Goal: Complete application form

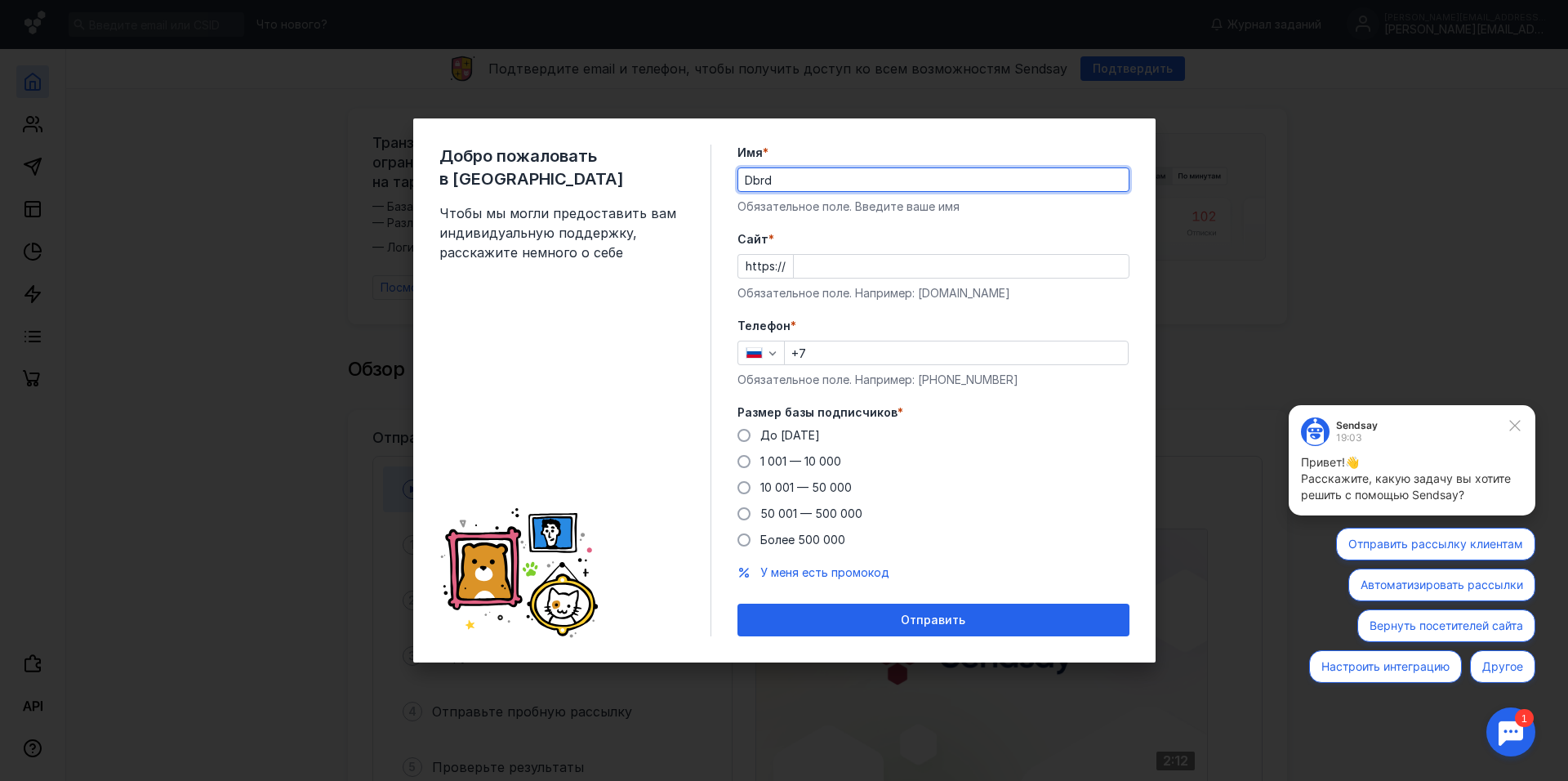
type input "Dbrd"
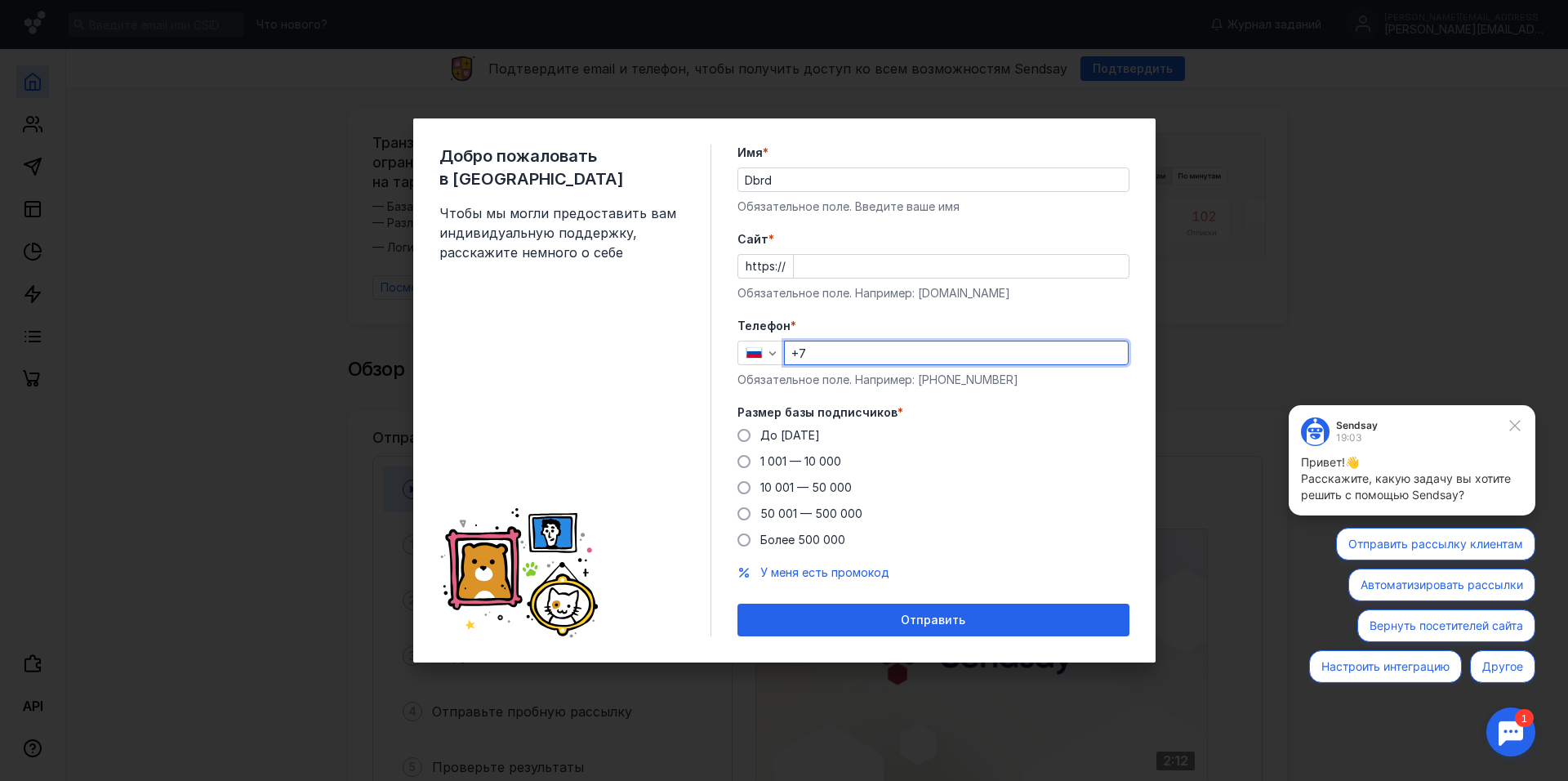
click at [860, 355] on input "+7" at bounding box center [957, 352] width 343 height 23
click at [1159, 299] on div "Добро пожаловать в Sendsay Чтобы мы могли предоставить вам индивидуальную подде…" at bounding box center [784, 390] width 1568 height 781
type input "[PHONE_NUMBER]"
click at [754, 408] on span "Размер базы подписчиков" at bounding box center [817, 412] width 160 height 16
click at [762, 429] on span "До [DATE]" at bounding box center [790, 434] width 60 height 14
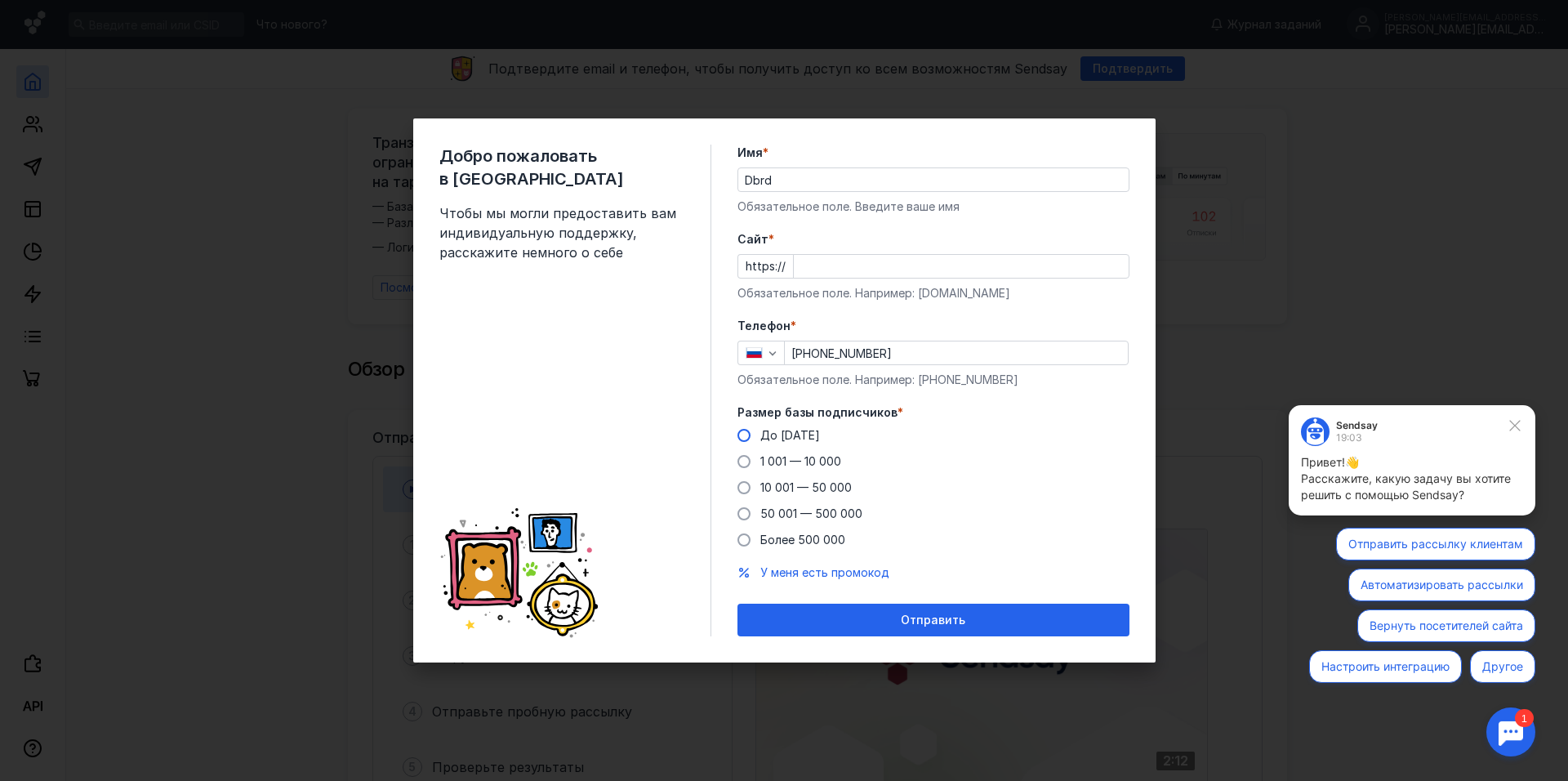
click at [0, 0] on input "До [DATE]" at bounding box center [0, 0] width 0 height 0
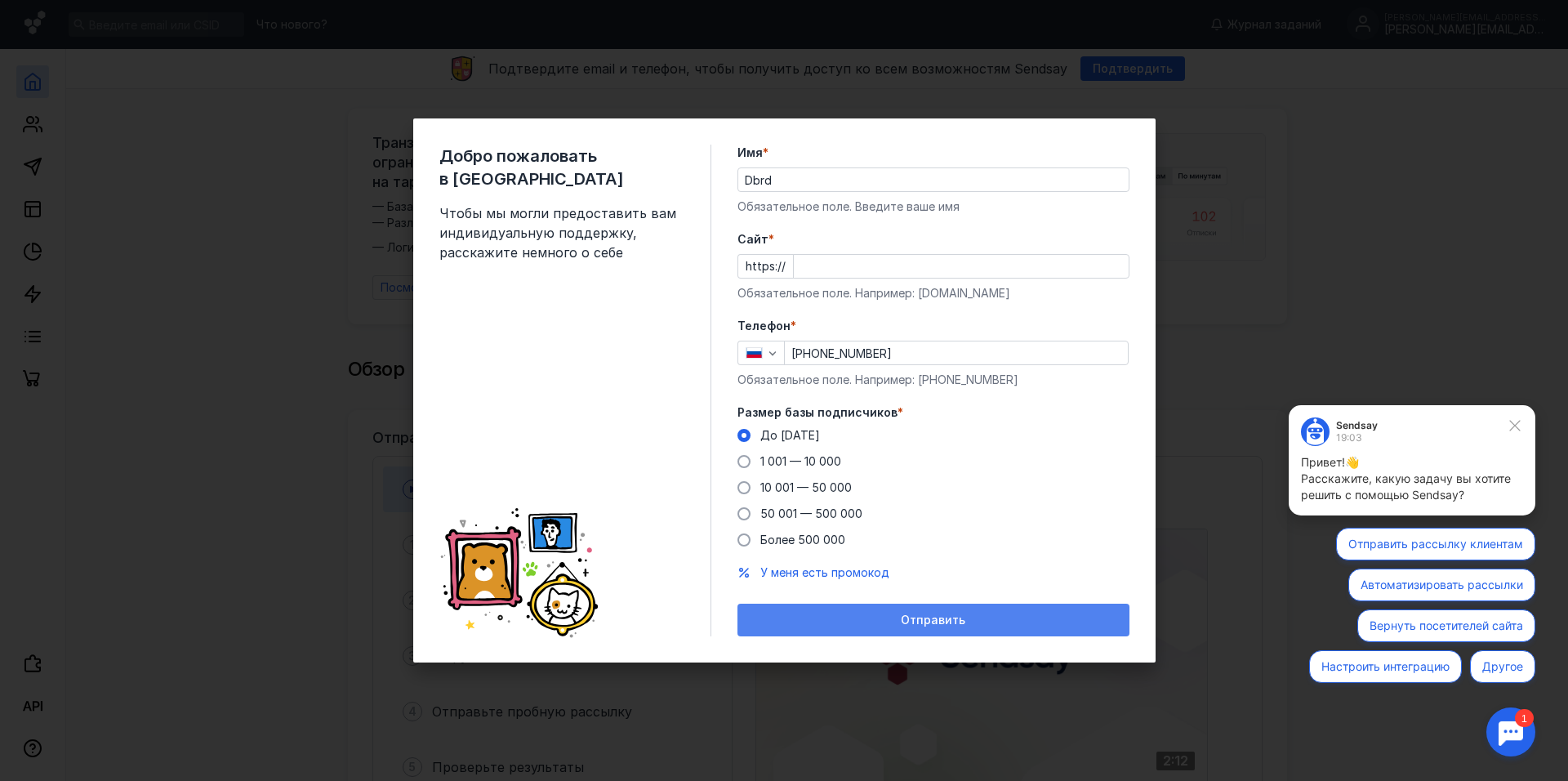
click at [899, 628] on div "Отправить" at bounding box center [934, 620] width 392 height 33
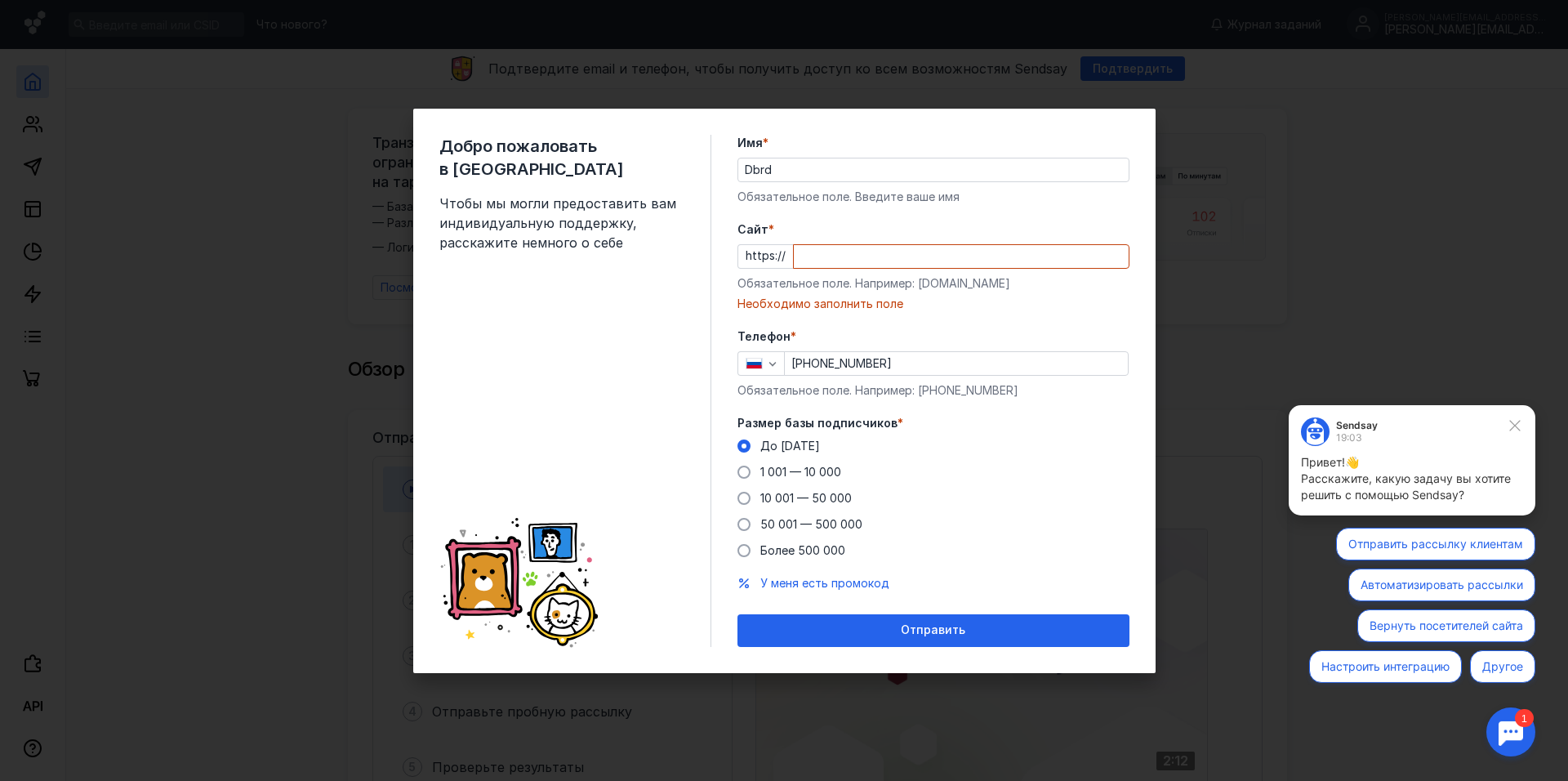
click at [857, 254] on input "Cайт *" at bounding box center [961, 256] width 335 height 23
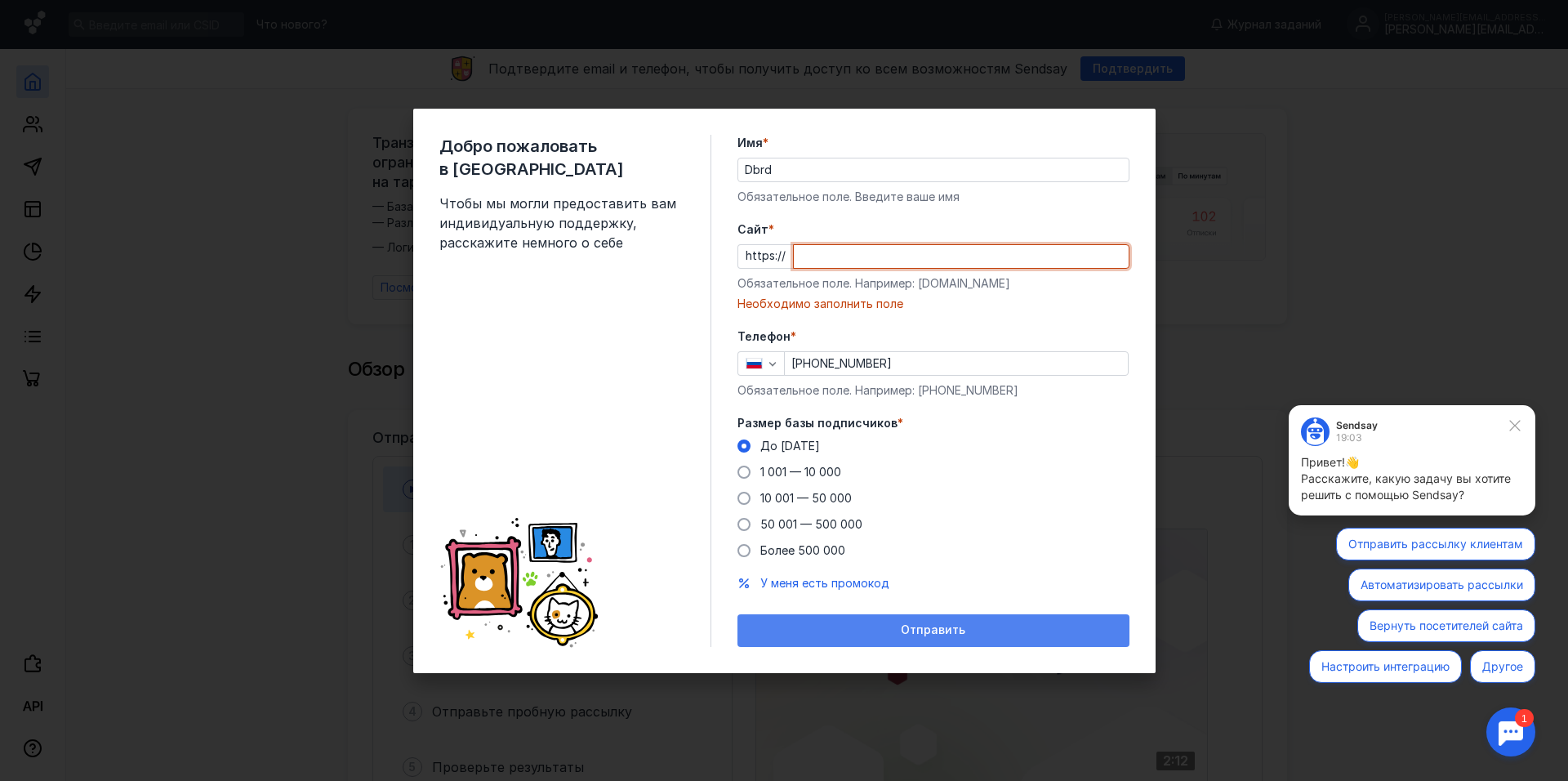
click at [915, 621] on div "Отправить" at bounding box center [934, 631] width 392 height 33
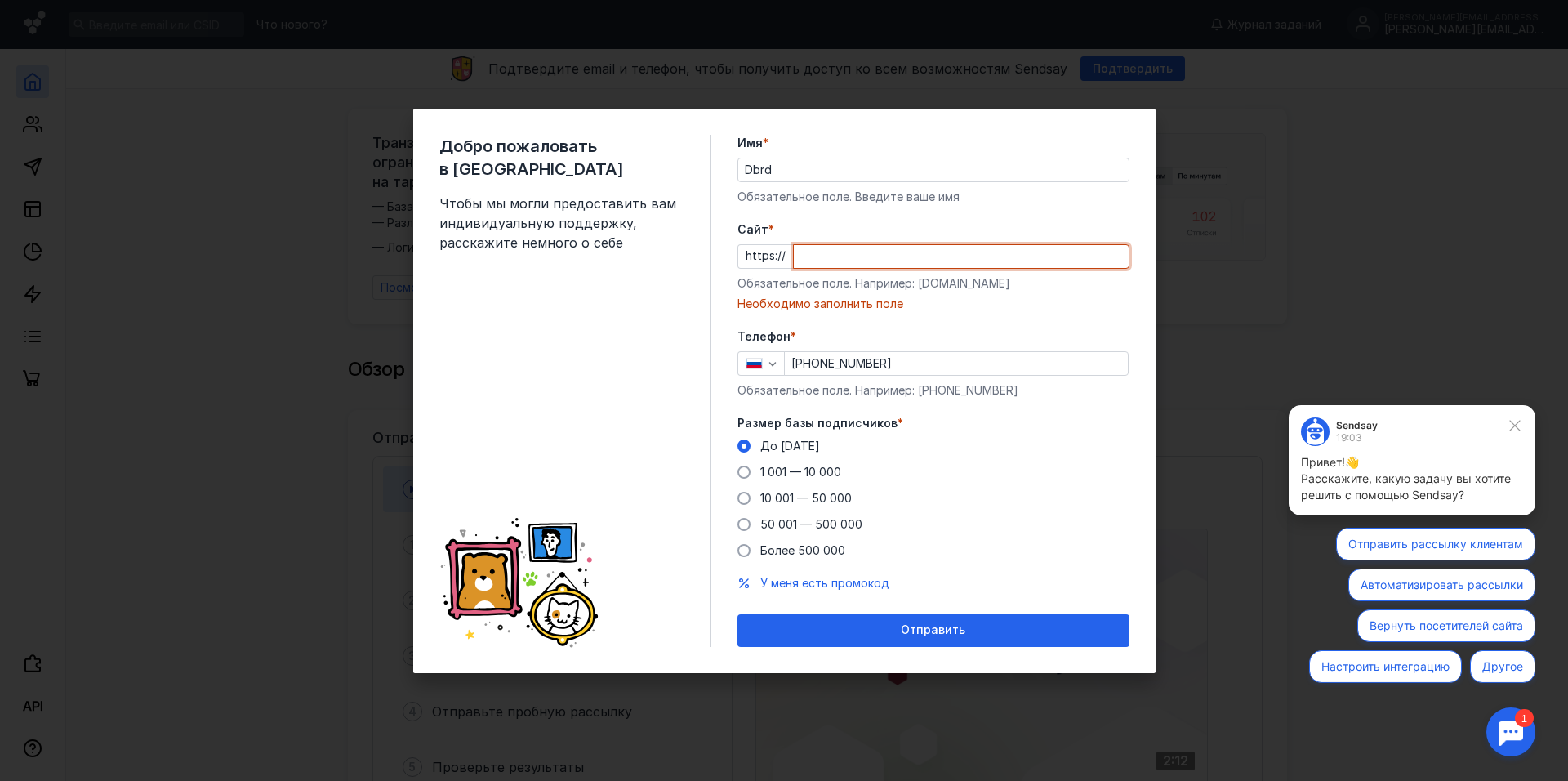
click at [820, 254] on input "Cайт *" at bounding box center [961, 256] width 335 height 23
type input "ytn"
click at [738, 614] on button "Отправить" at bounding box center [934, 631] width 392 height 33
click at [1174, 221] on div "Добро пожаловать в Sendsay Чтобы мы могли предоставить вам индивидуальную подде…" at bounding box center [784, 390] width 1568 height 781
drag, startPoint x: 869, startPoint y: 257, endPoint x: 810, endPoint y: 287, distance: 66.2
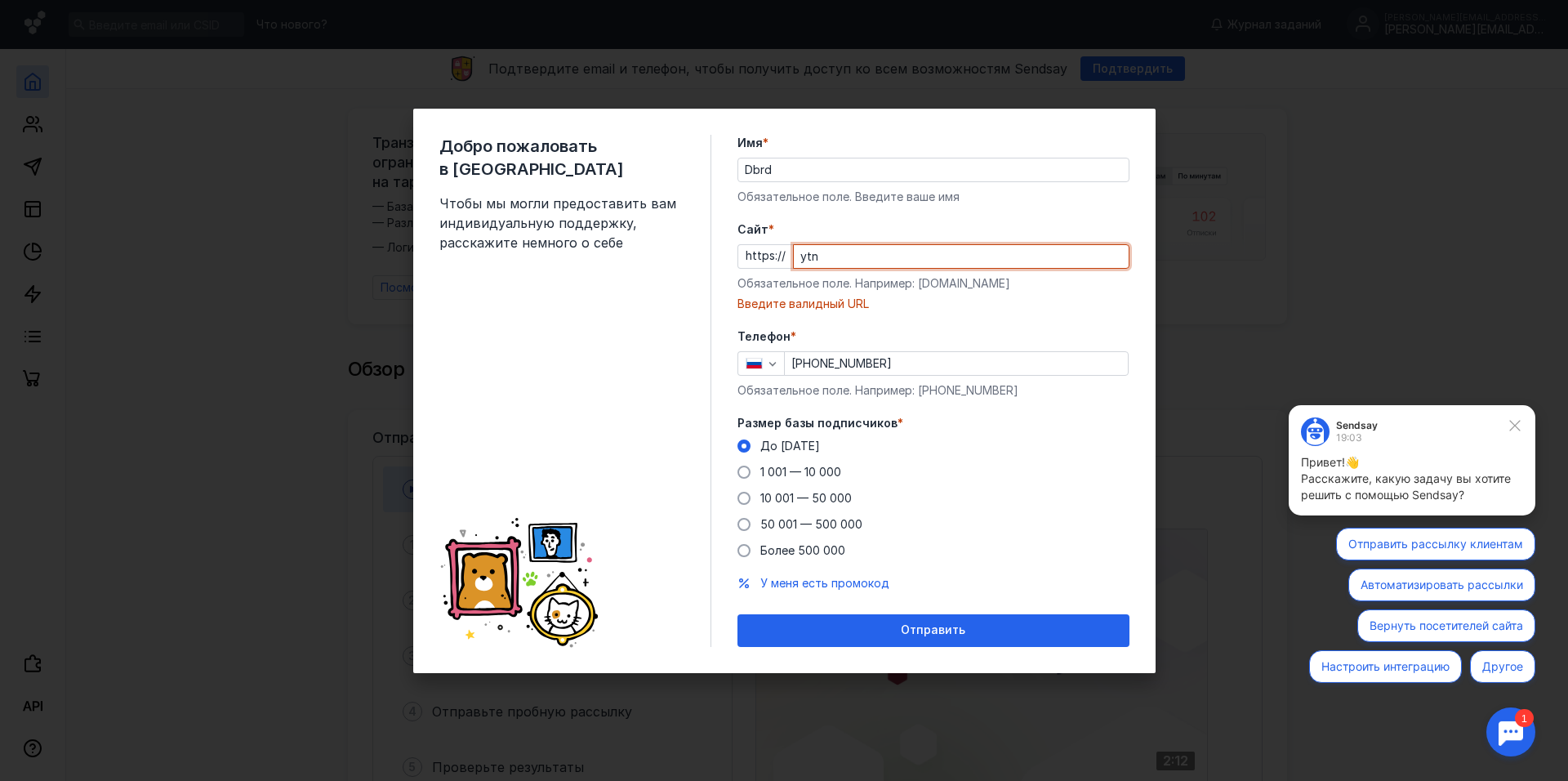
click at [744, 250] on div "https:// ytn" at bounding box center [934, 256] width 392 height 25
drag, startPoint x: 568, startPoint y: 727, endPoint x: 834, endPoint y: 714, distance: 266.3
click at [575, 730] on div "Добро пожаловать в Sendsay Чтобы мы могли предоставить вам индивидуальную подде…" at bounding box center [784, 390] width 1568 height 781
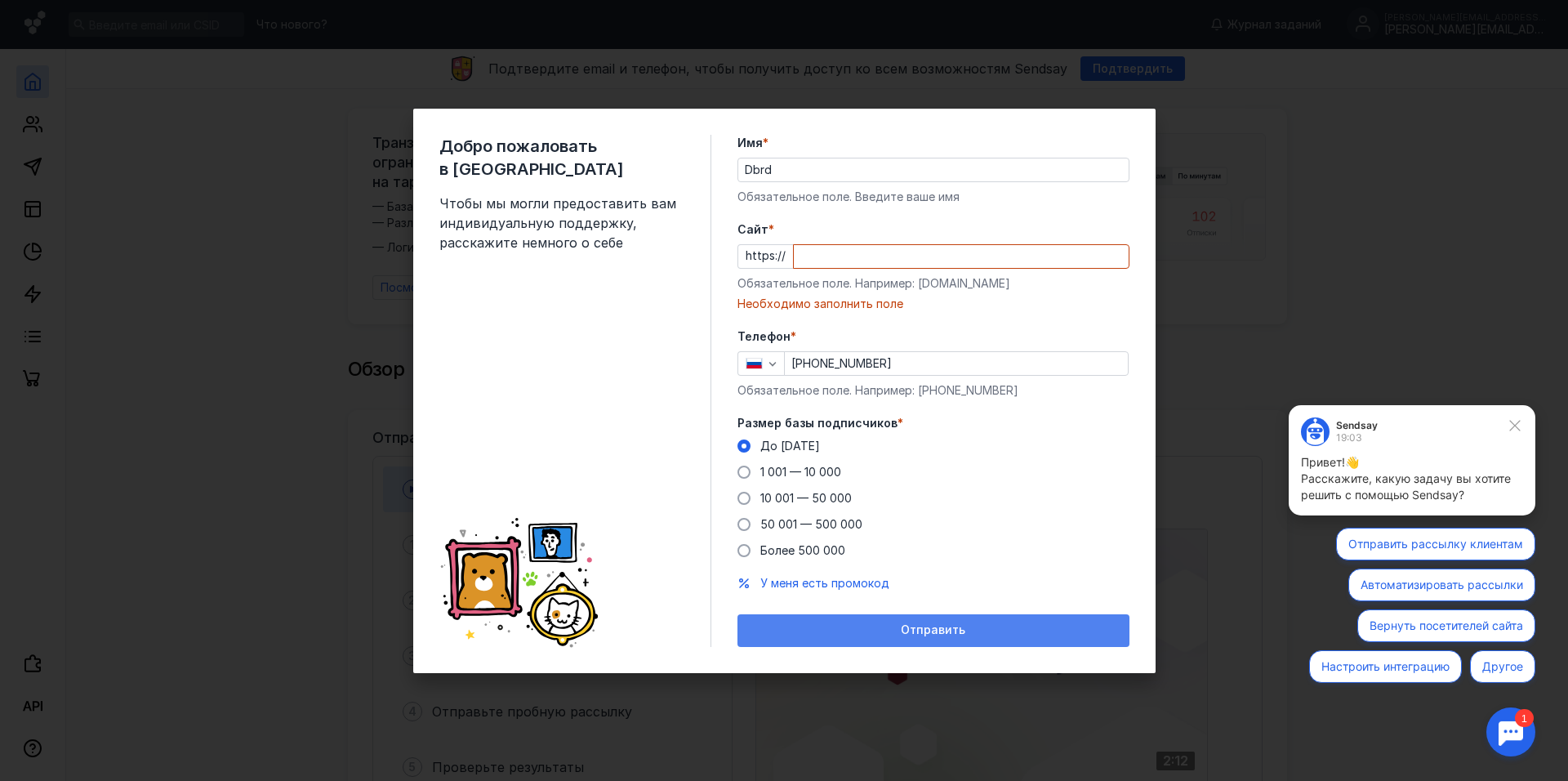
click at [942, 626] on span "Отправить" at bounding box center [933, 630] width 64 height 14
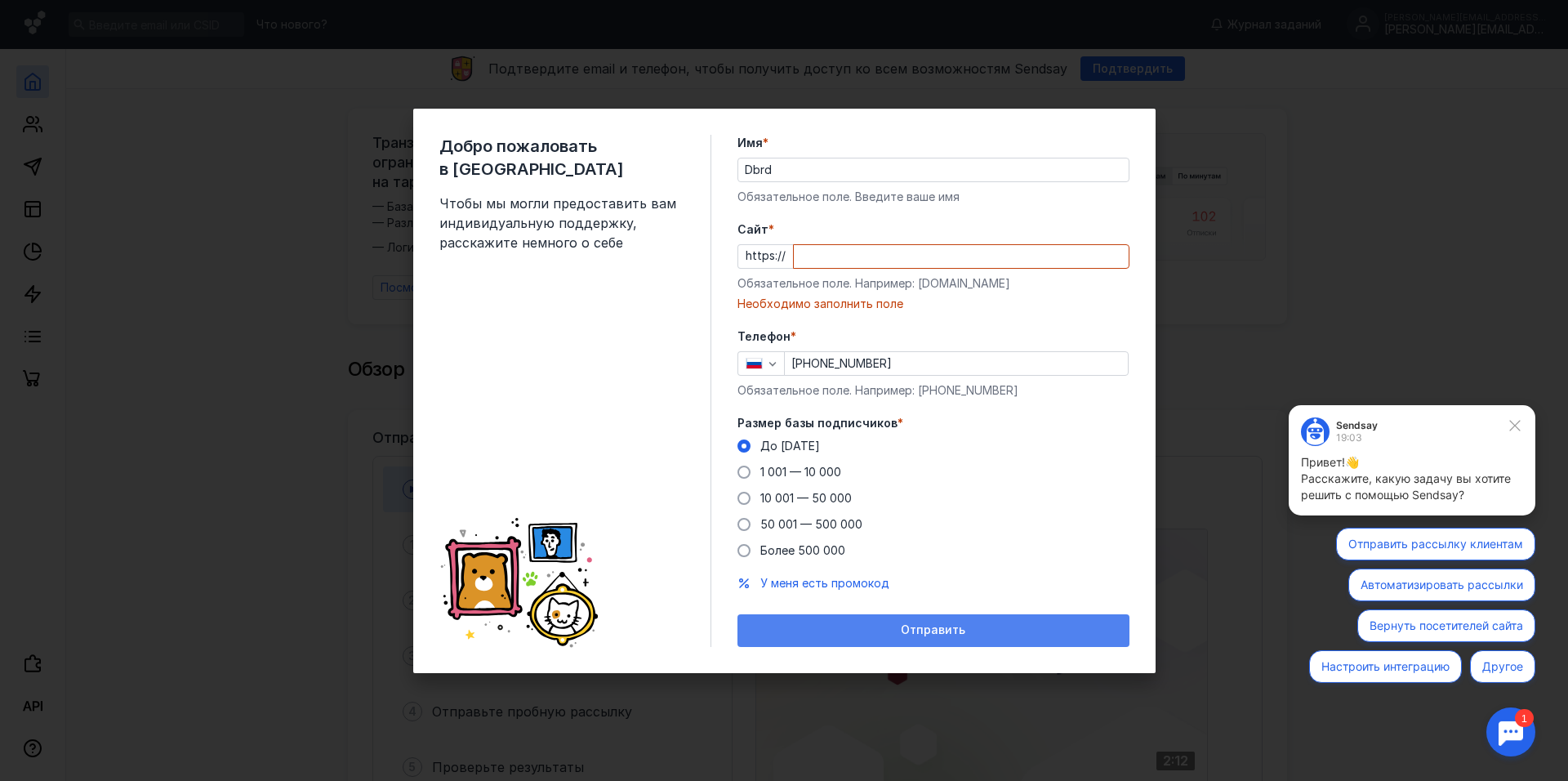
click at [942, 626] on span "Отправить" at bounding box center [933, 630] width 64 height 14
click at [953, 623] on span "Отправить" at bounding box center [933, 630] width 64 height 14
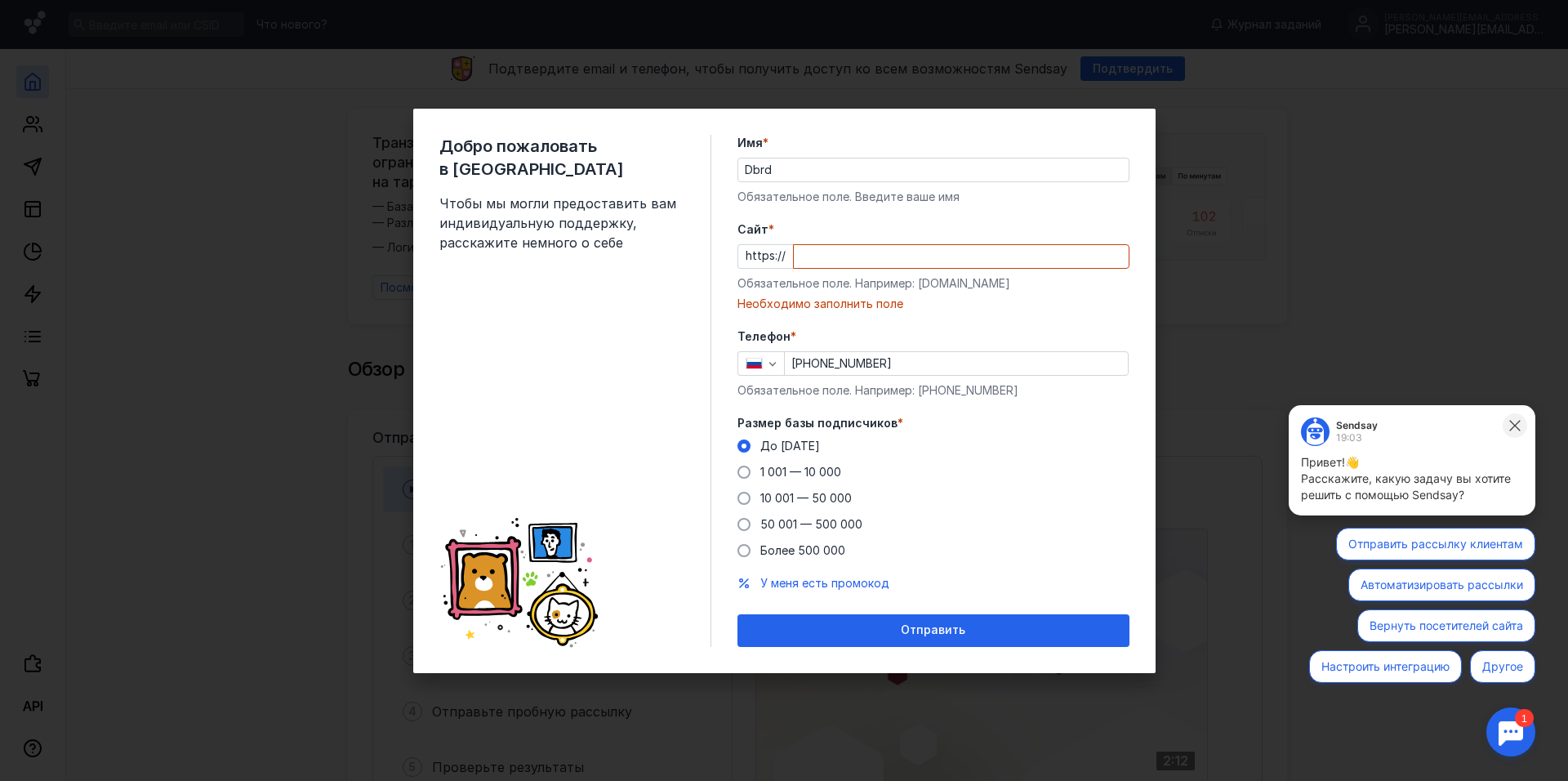
click at [1513, 418] on icon at bounding box center [1515, 425] width 14 height 14
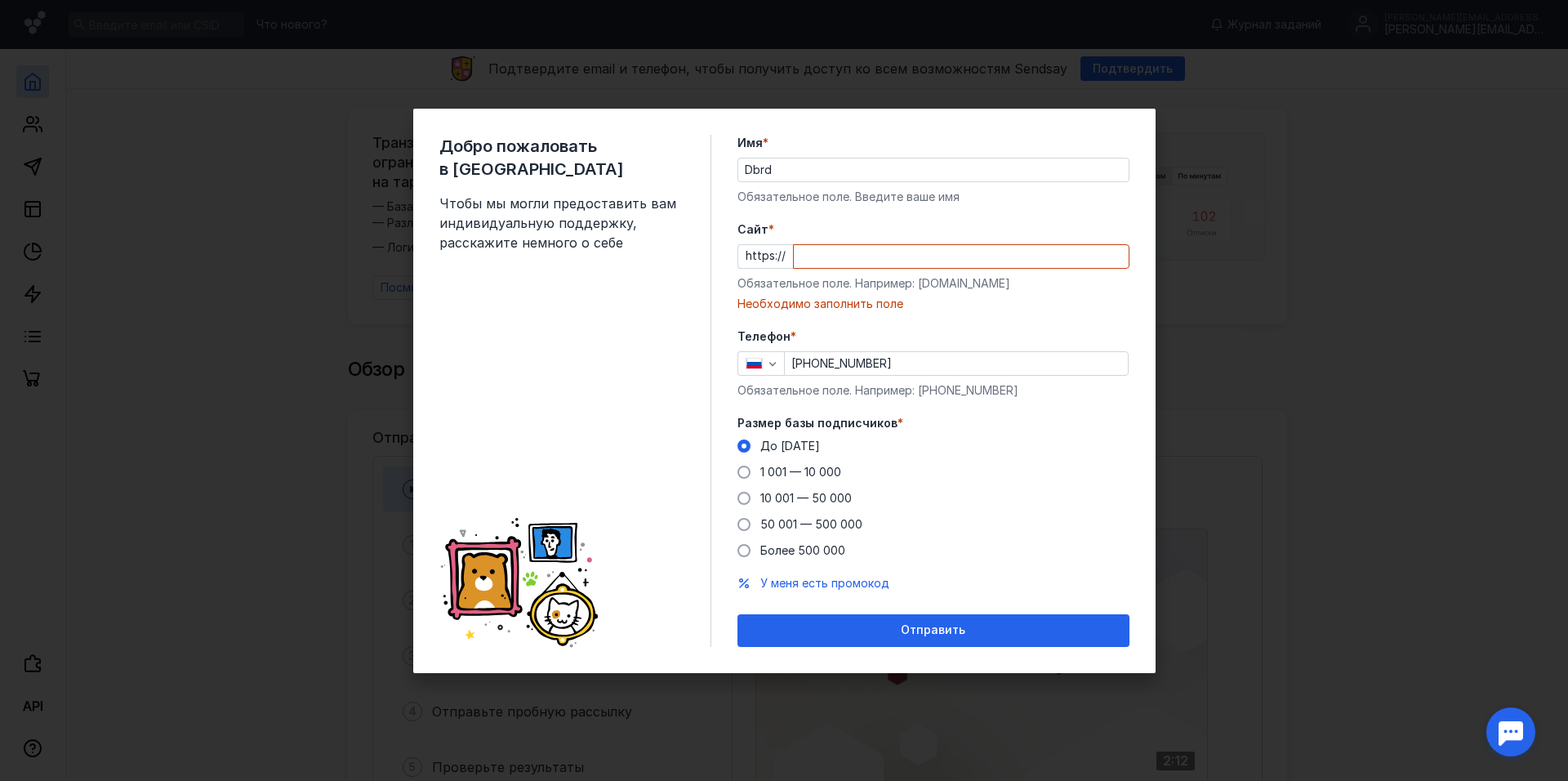
drag, startPoint x: 464, startPoint y: 167, endPoint x: 443, endPoint y: 165, distance: 21.1
click at [454, 166] on div "Добро пожаловать в Sendsay Чтобы мы могли предоставить вам индивидуальную подде…" at bounding box center [576, 390] width 272 height 512
click at [344, 132] on div "Добро пожаловать в Sendsay Чтобы мы могли предоставить вам индивидуальную подде…" at bounding box center [784, 390] width 1568 height 781
drag, startPoint x: 655, startPoint y: 89, endPoint x: 835, endPoint y: 85, distance: 180.0
click at [735, 86] on div "Добро пожаловать в Sendsay Чтобы мы могли предоставить вам индивидуальную подде…" at bounding box center [784, 390] width 1568 height 781
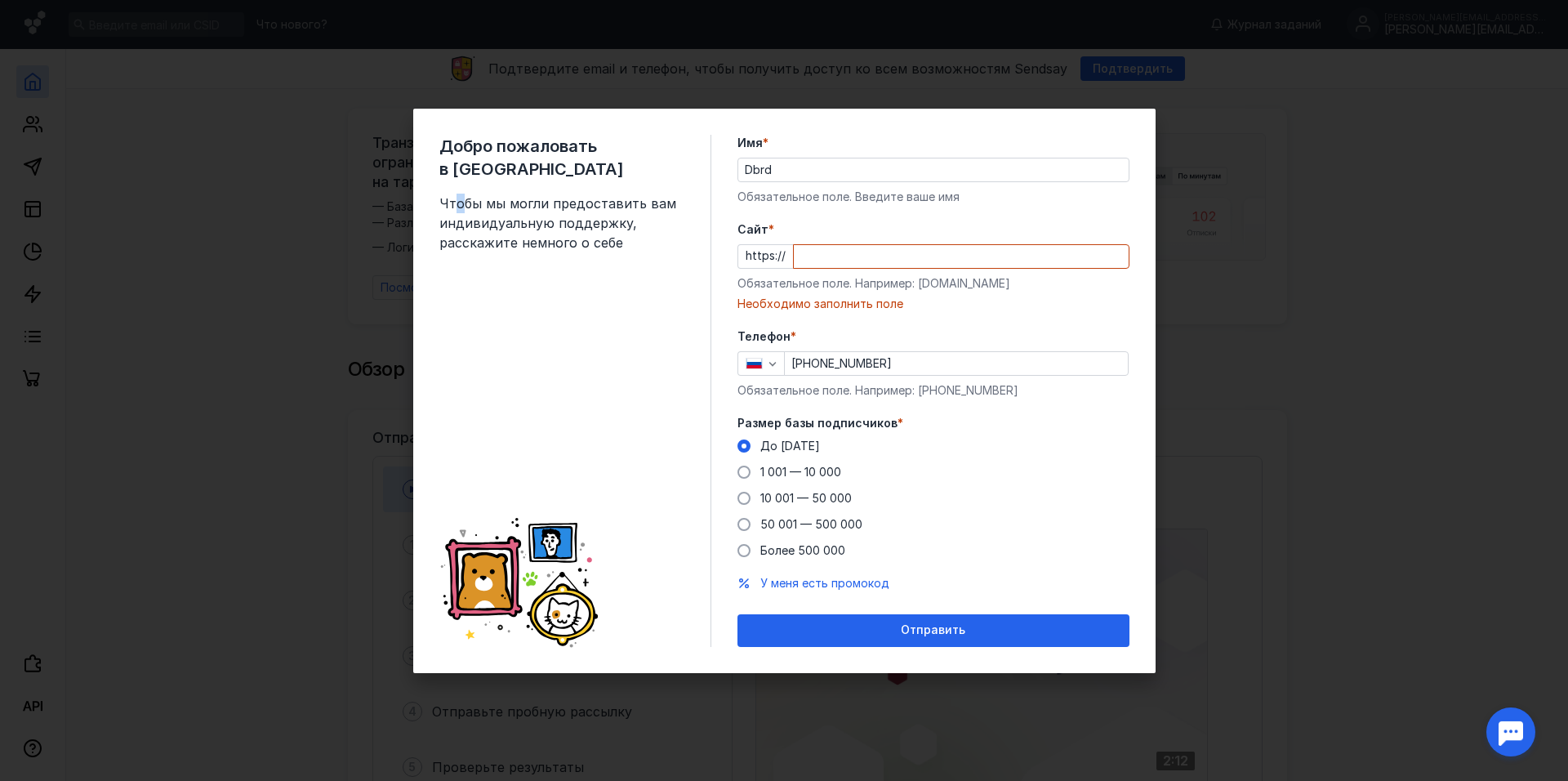
drag, startPoint x: 870, startPoint y: 85, endPoint x: 952, endPoint y: 90, distance: 82.2
click at [917, 90] on div "Добро пожаловать в Sendsay Чтобы мы могли предоставить вам индивидуальную подде…" at bounding box center [784, 390] width 1568 height 781
drag, startPoint x: 835, startPoint y: 270, endPoint x: 834, endPoint y: 256, distance: 14.0
click at [833, 270] on div "Cайт * https:// Обязательное поле. Например: [DOMAIN_NAME] Необходимо заполнить…" at bounding box center [934, 266] width 392 height 90
click at [834, 255] on input "Cайт *" at bounding box center [961, 256] width 335 height 23
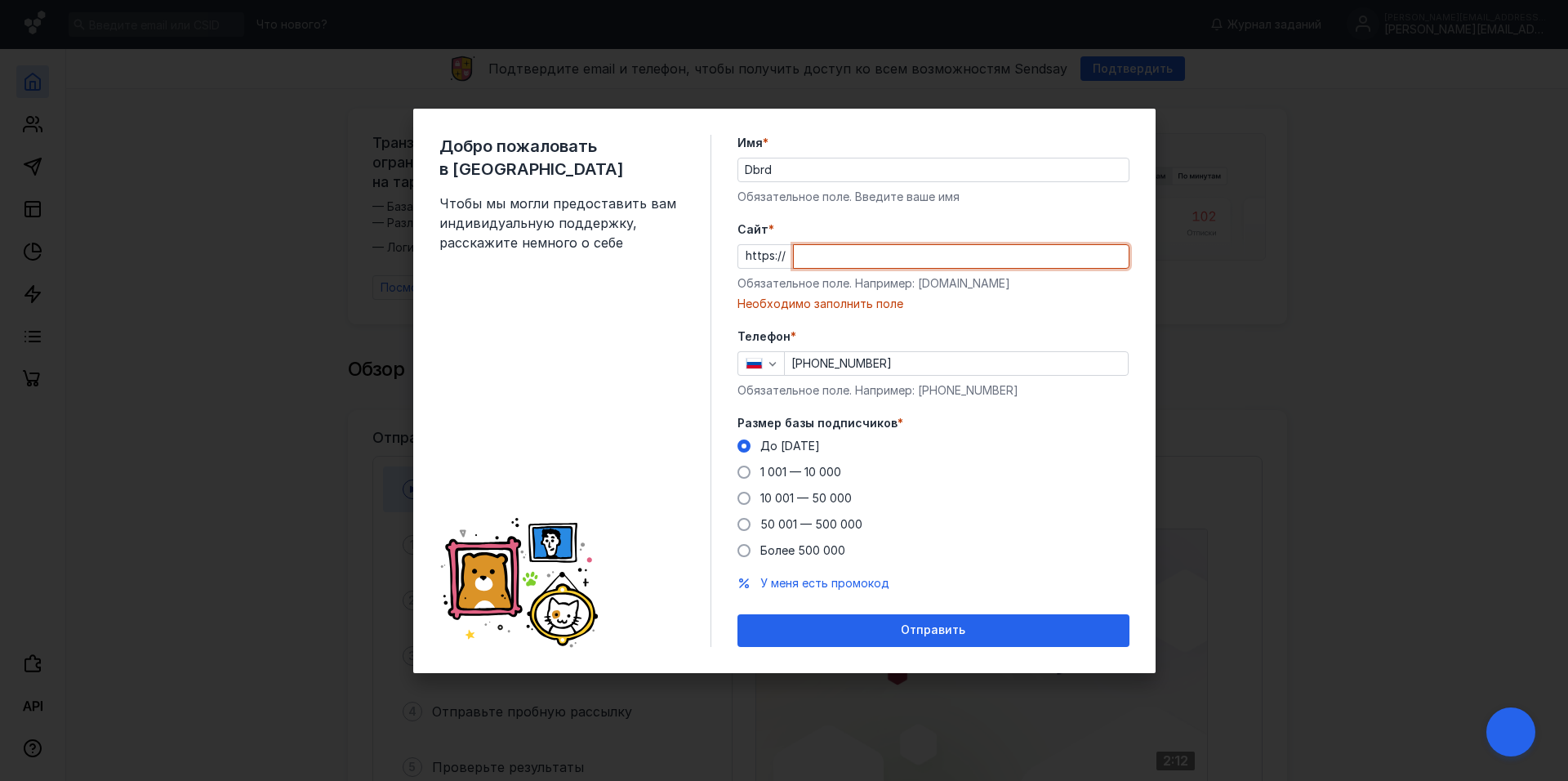
click at [864, 246] on input "Cайт *" at bounding box center [961, 256] width 335 height 23
click at [811, 167] on input "Dbrd" at bounding box center [934, 169] width 391 height 23
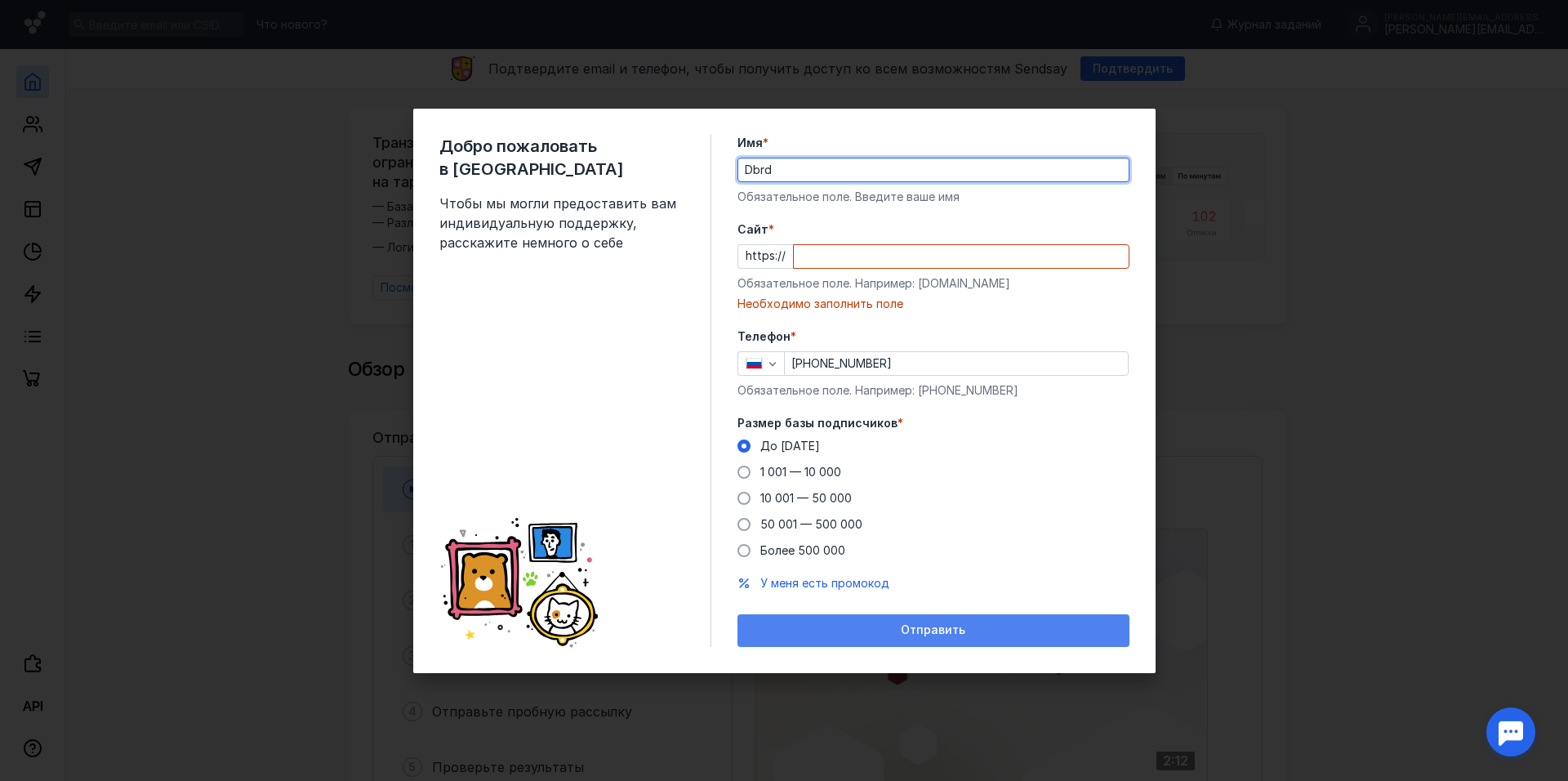
click at [981, 630] on div "Отправить" at bounding box center [933, 630] width 375 height 14
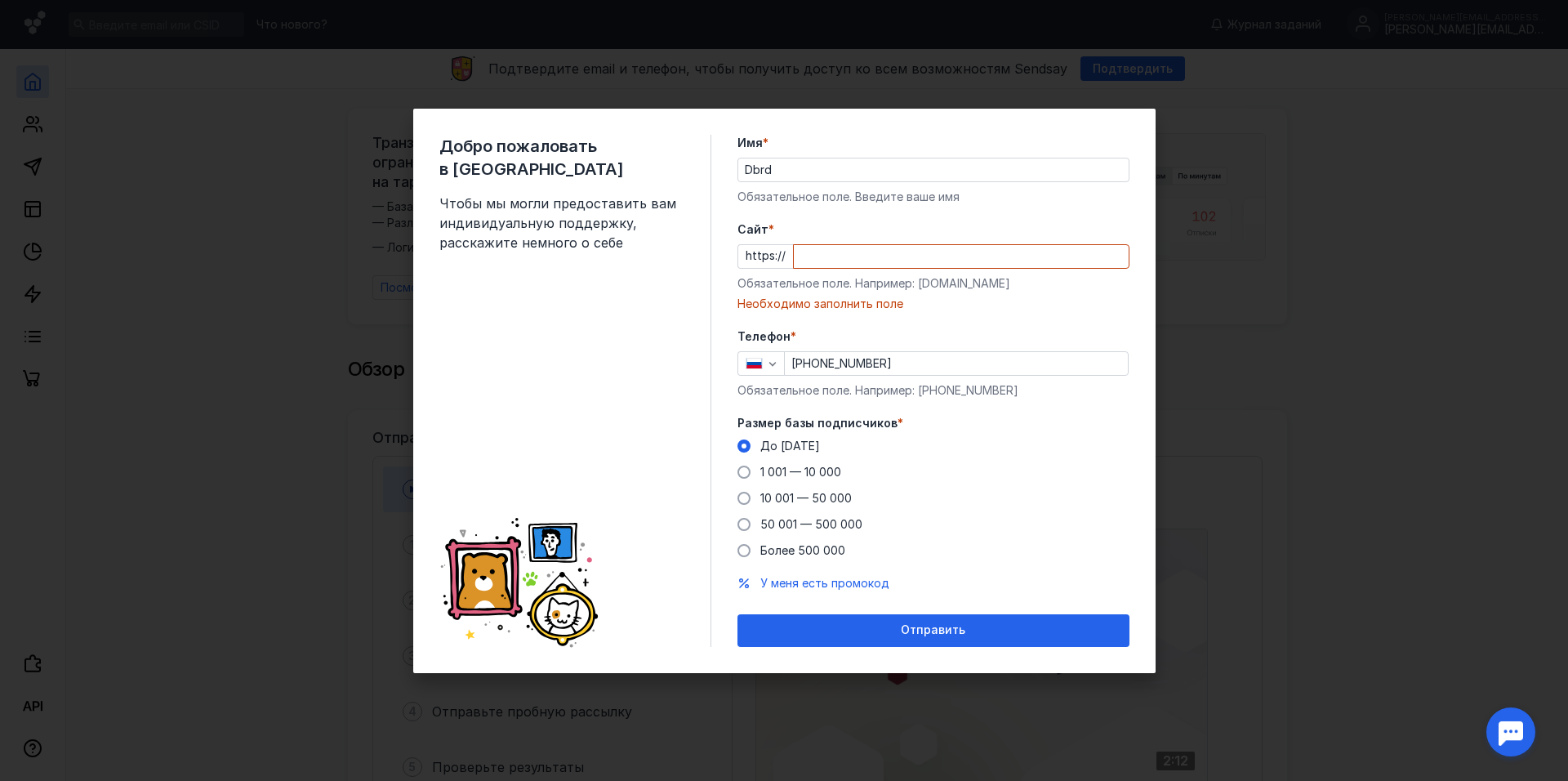
click at [1203, 581] on div "Добро пожаловать в Sendsay Чтобы мы могли предоставить вам индивидуальную подде…" at bounding box center [784, 390] width 1568 height 781
click at [1194, 578] on div "Добро пожаловать в Sendsay Чтобы мы могли предоставить вам индивидуальную подде…" at bounding box center [784, 390] width 1568 height 781
click at [1361, 618] on div "Добро пожаловать в Sendsay Чтобы мы могли предоставить вам индивидуальную подде…" at bounding box center [784, 390] width 1568 height 781
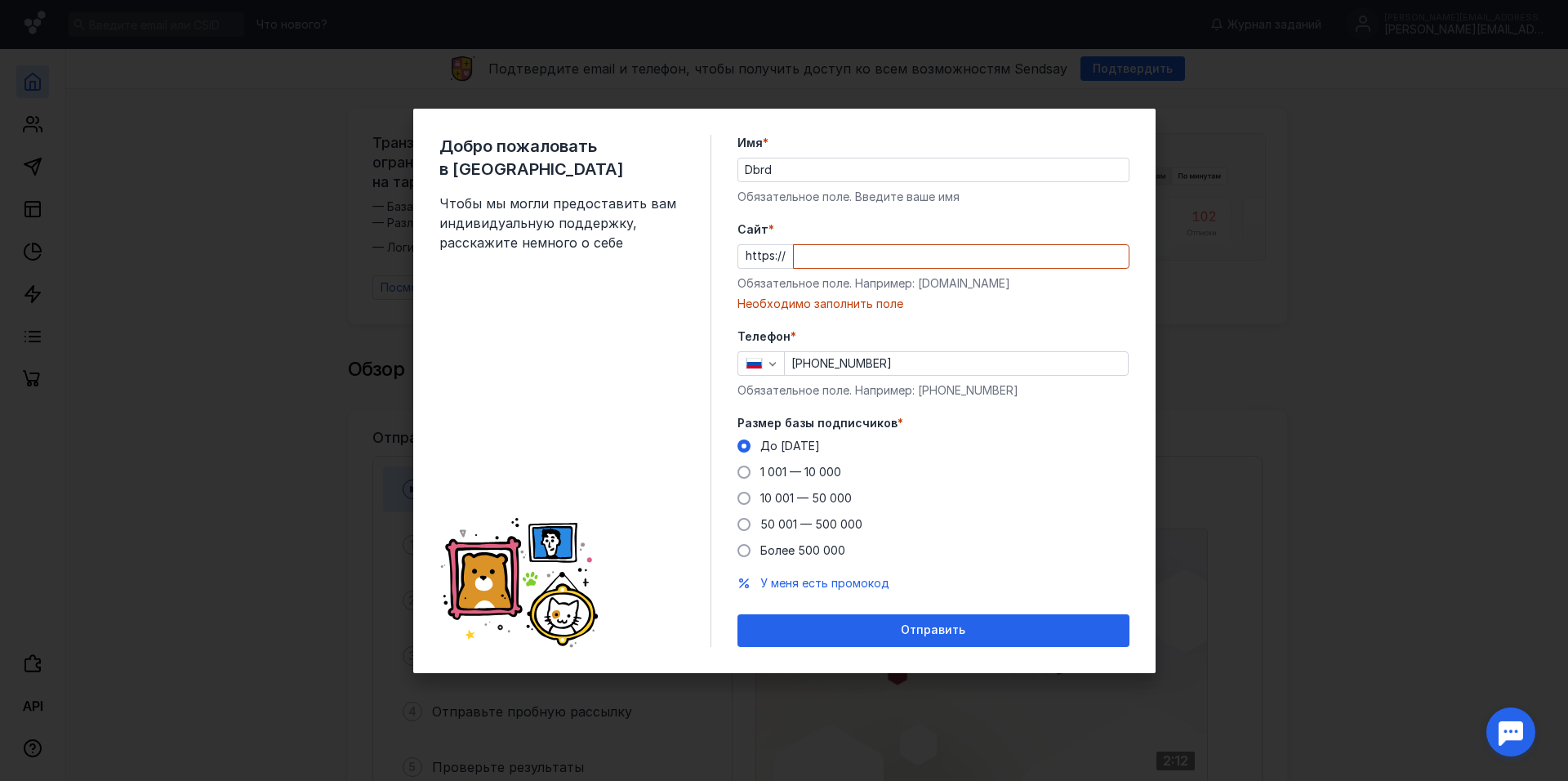
click at [1361, 618] on div "Добро пожаловать в Sendsay Чтобы мы могли предоставить вам индивидуальную подде…" at bounding box center [784, 390] width 1568 height 781
click at [254, 311] on div "Добро пожаловать в Sendsay Чтобы мы могли предоставить вам индивидуальную подде…" at bounding box center [784, 390] width 1568 height 781
click at [252, 311] on div "Добро пожаловать в Sendsay Чтобы мы могли предоставить вам индивидуальную подде…" at bounding box center [784, 390] width 1568 height 781
